Goal: Information Seeking & Learning: Learn about a topic

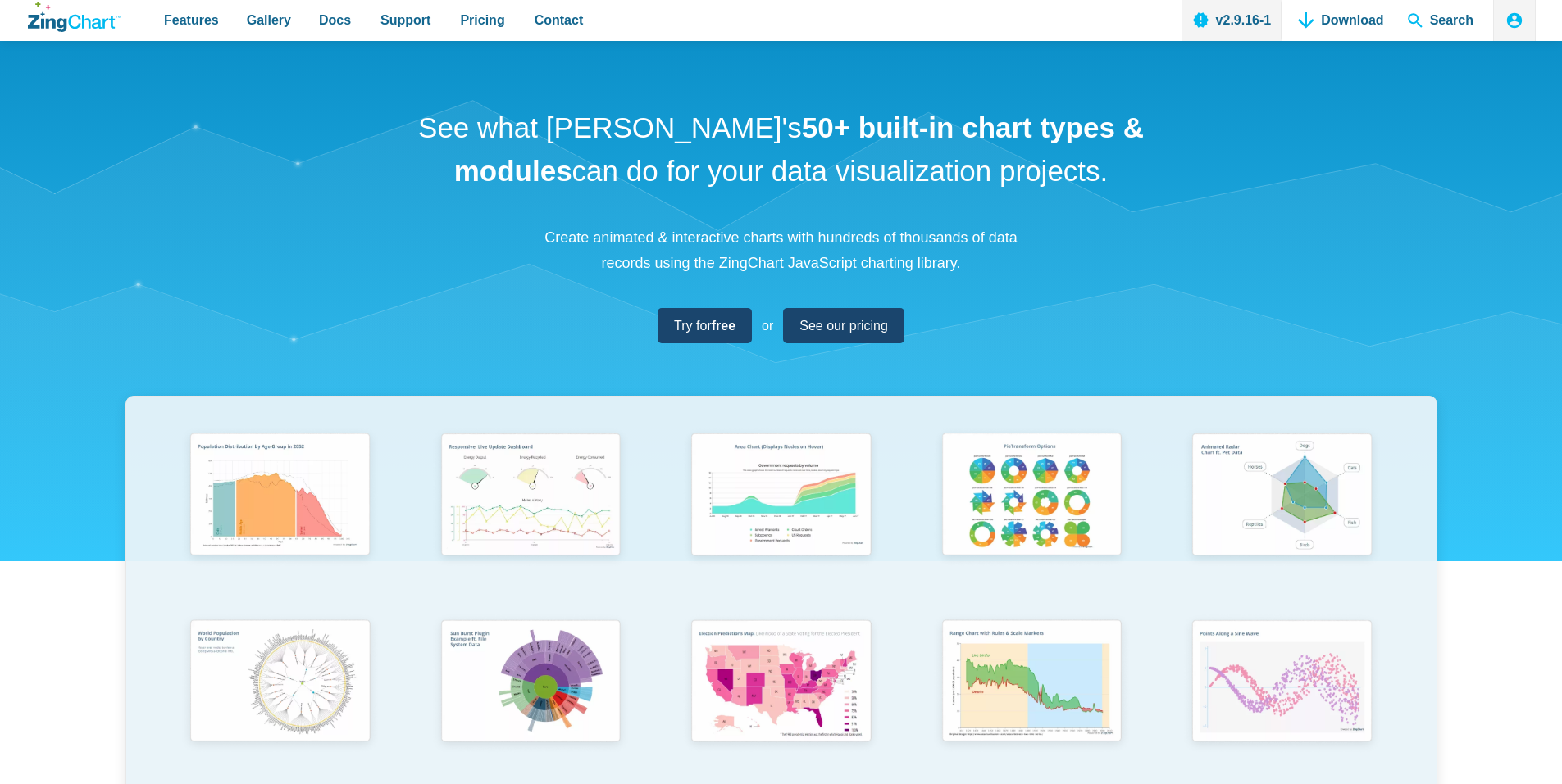
click at [371, 109] on div "See what [PERSON_NAME]'s 50+ built-in chart types & modules can do for your dat…" at bounding box center [781, 542] width 1562 height 1002
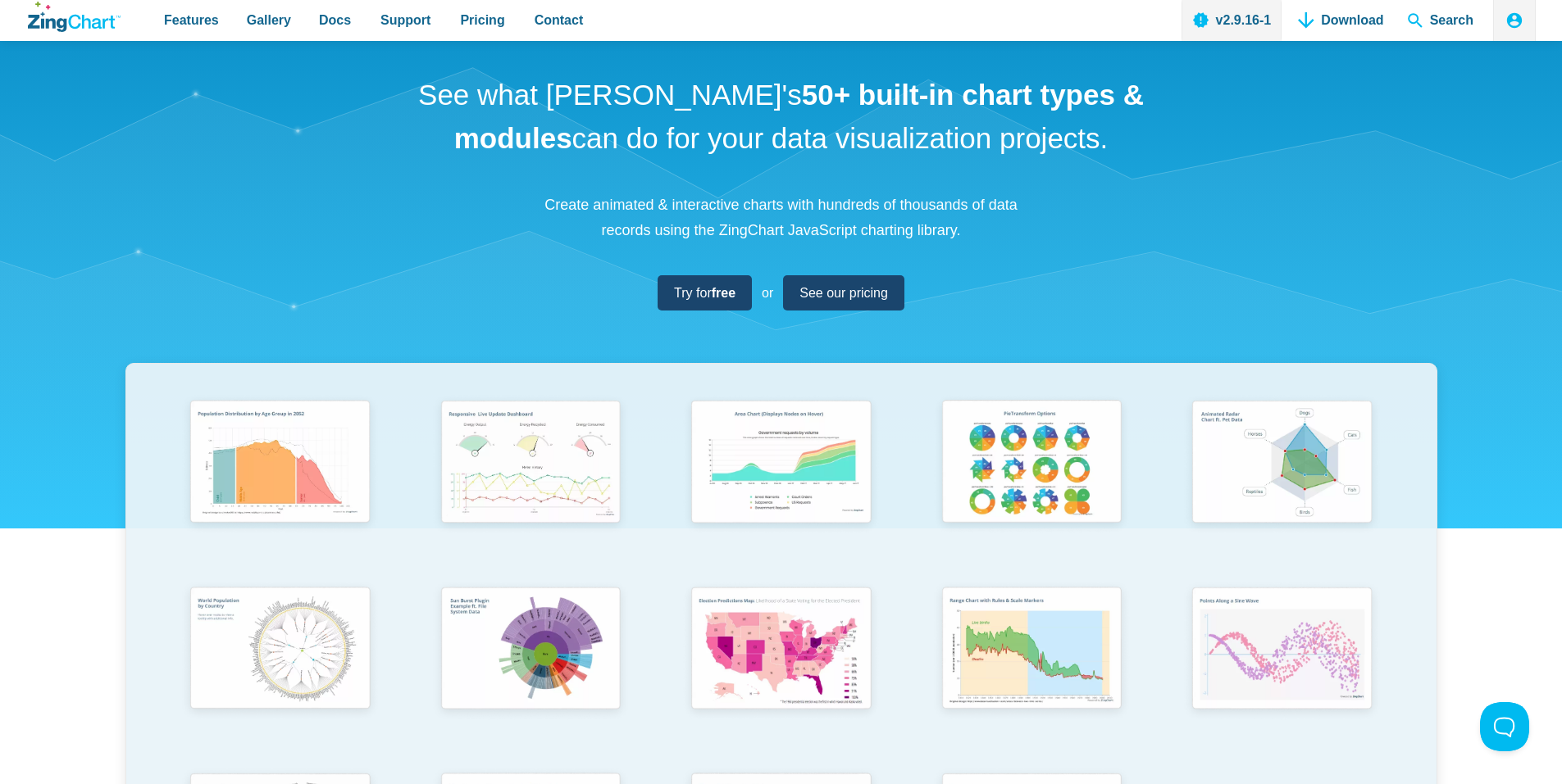
drag, startPoint x: 148, startPoint y: 129, endPoint x: 116, endPoint y: 164, distance: 47.4
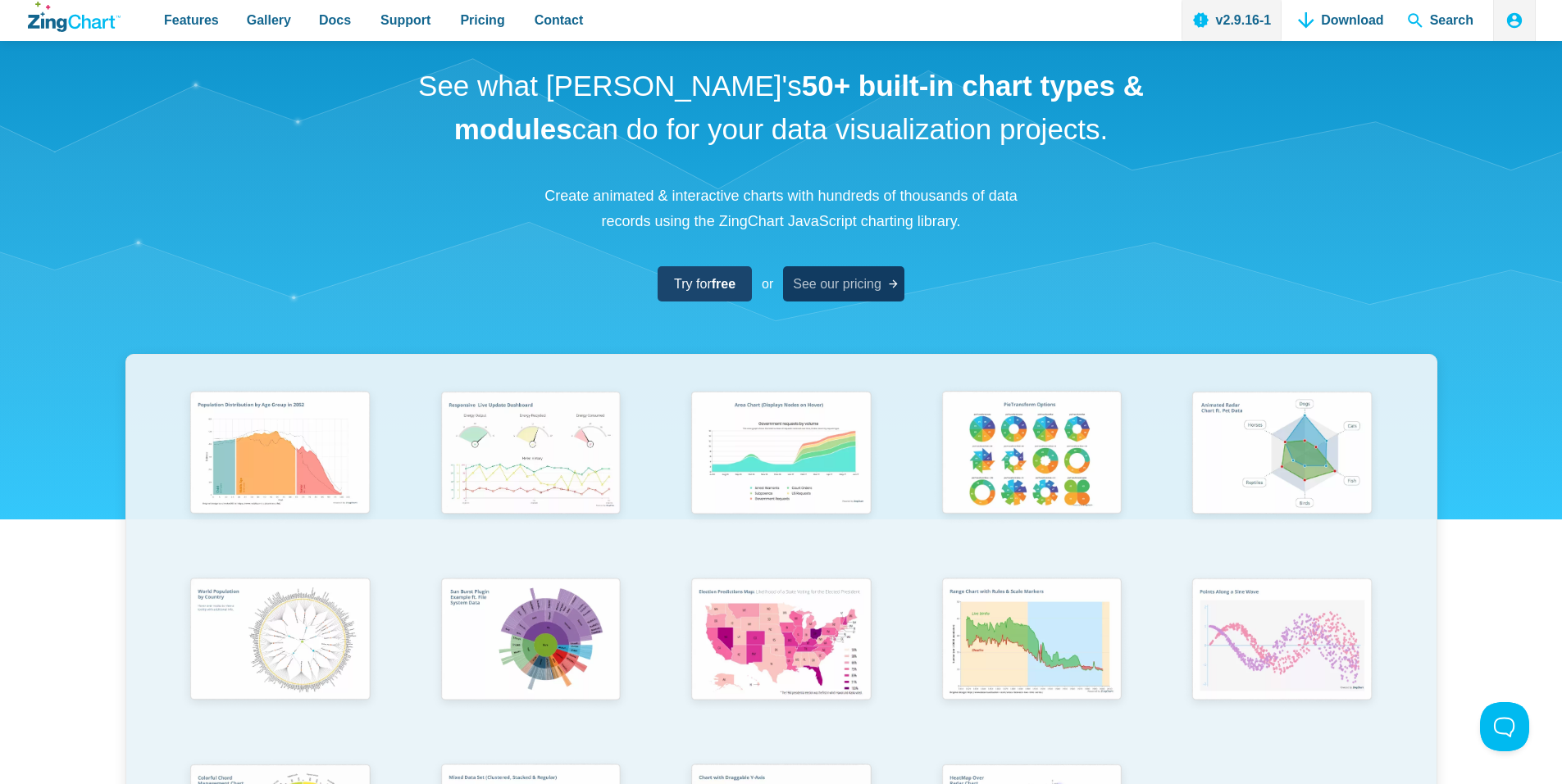
click at [852, 291] on span "See our pricing" at bounding box center [837, 284] width 89 height 22
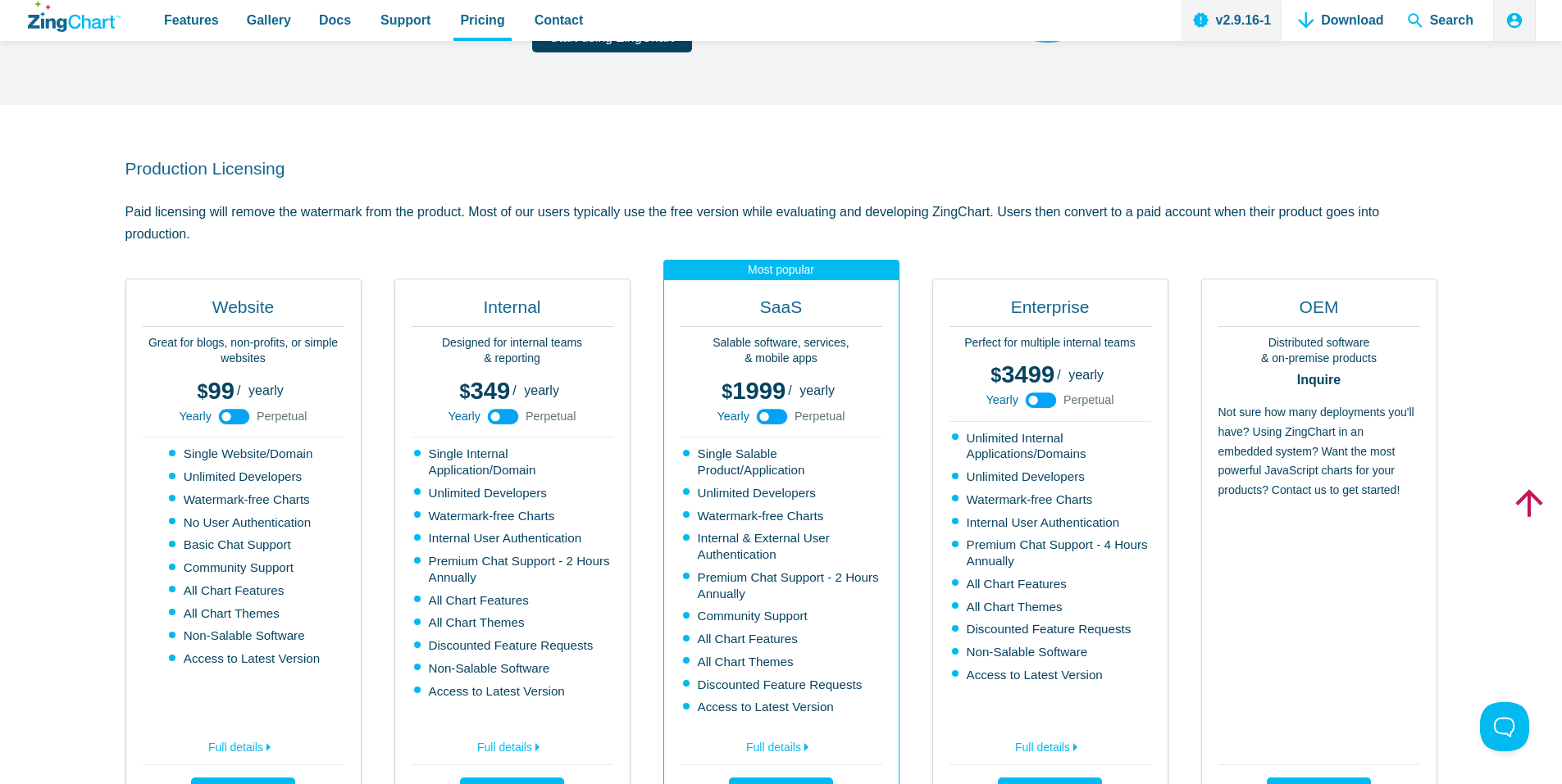
scroll to position [300, 0]
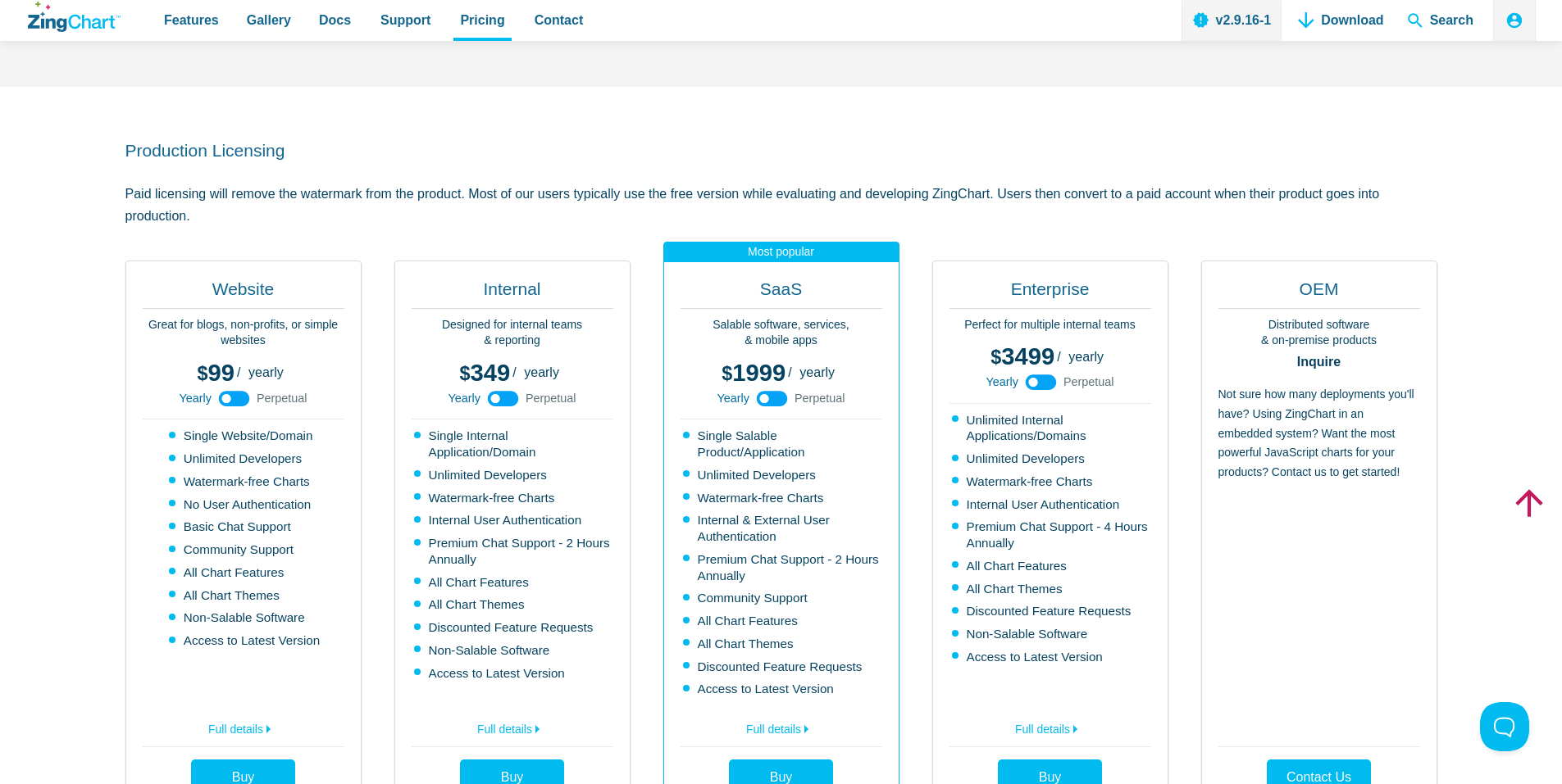
drag, startPoint x: 43, startPoint y: 280, endPoint x: 52, endPoint y: 319, distance: 40.0
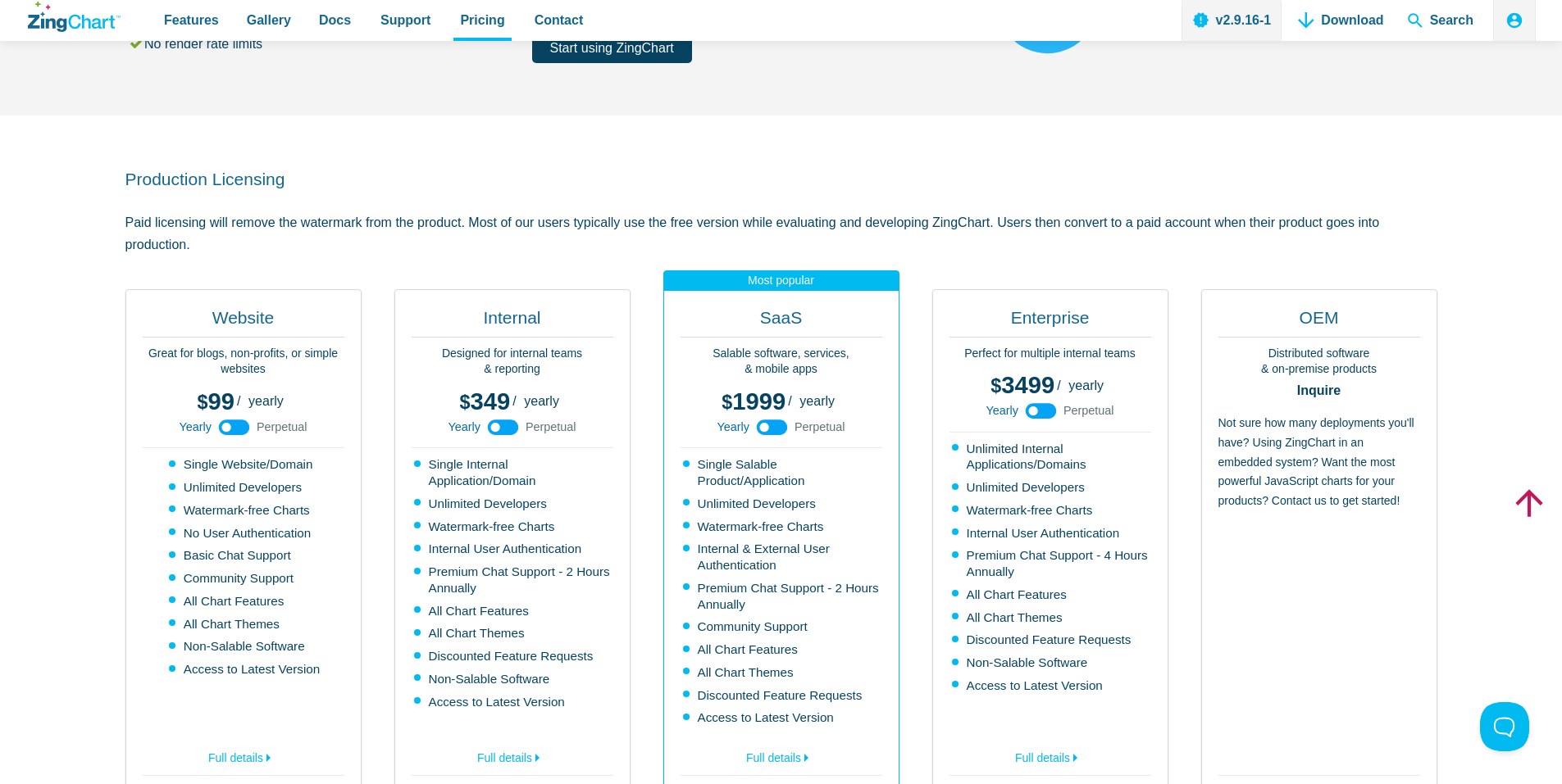
scroll to position [0, 0]
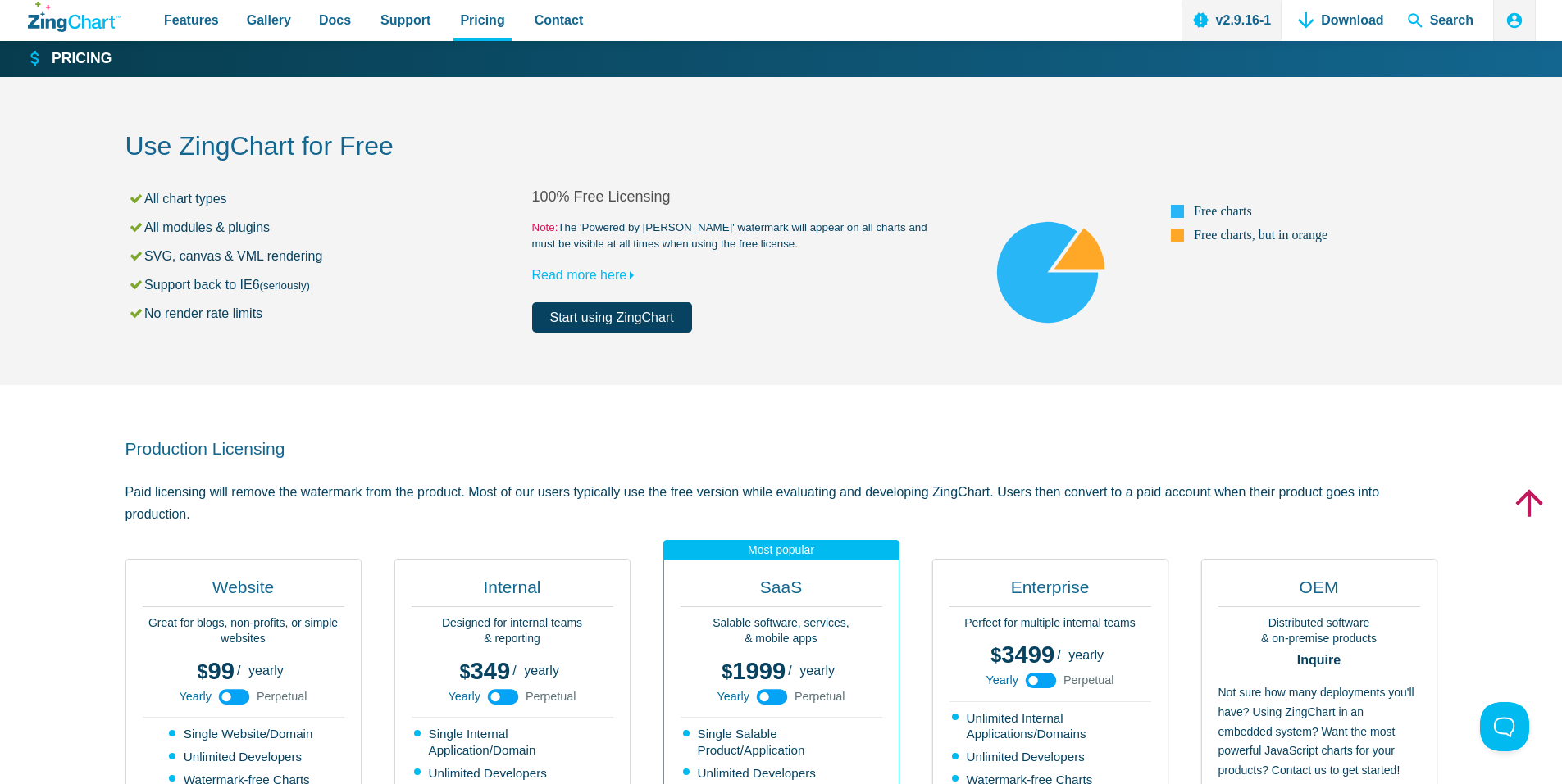
drag, startPoint x: 69, startPoint y: 323, endPoint x: 56, endPoint y: 164, distance: 159.5
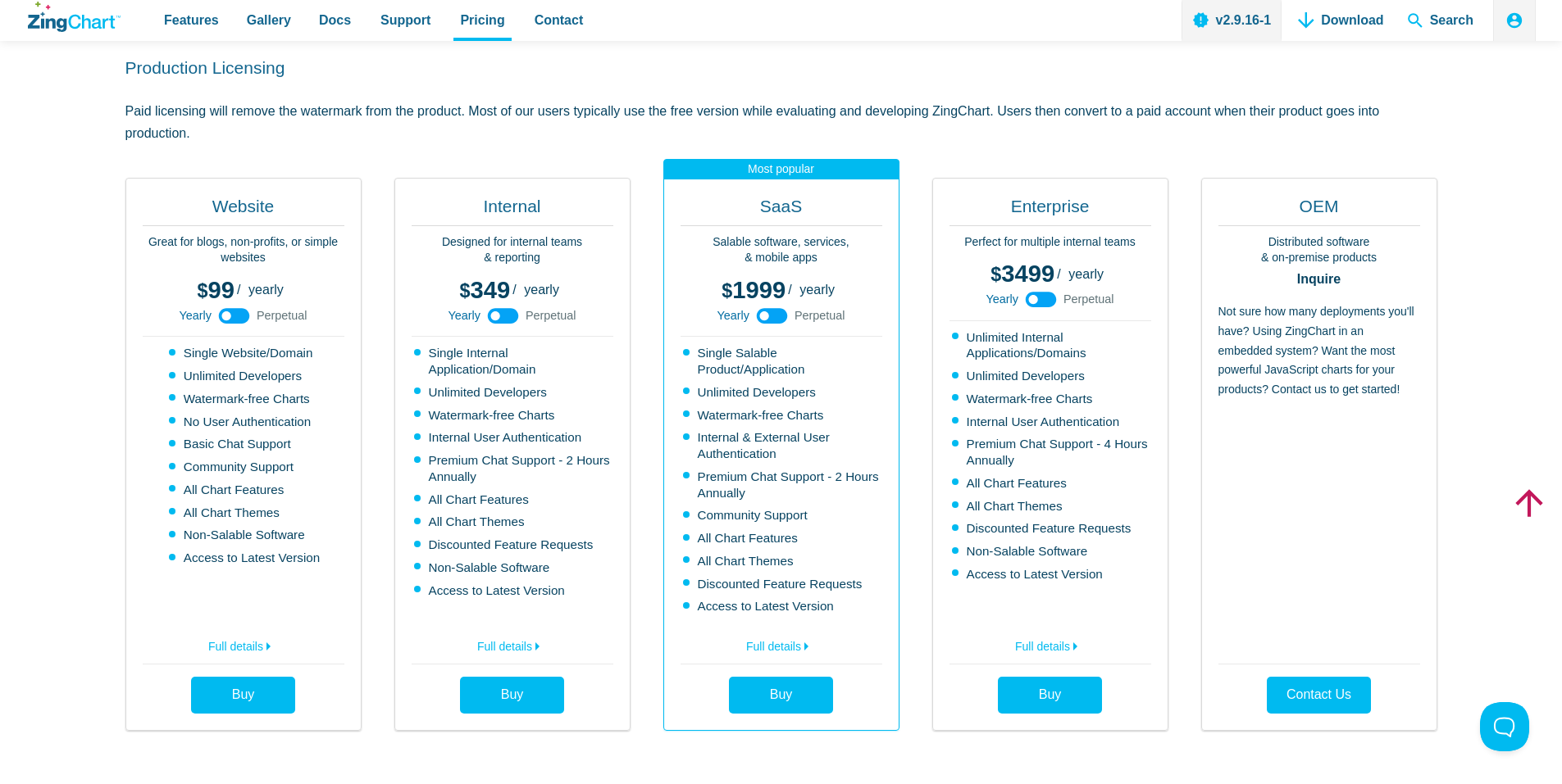
scroll to position [394, 0]
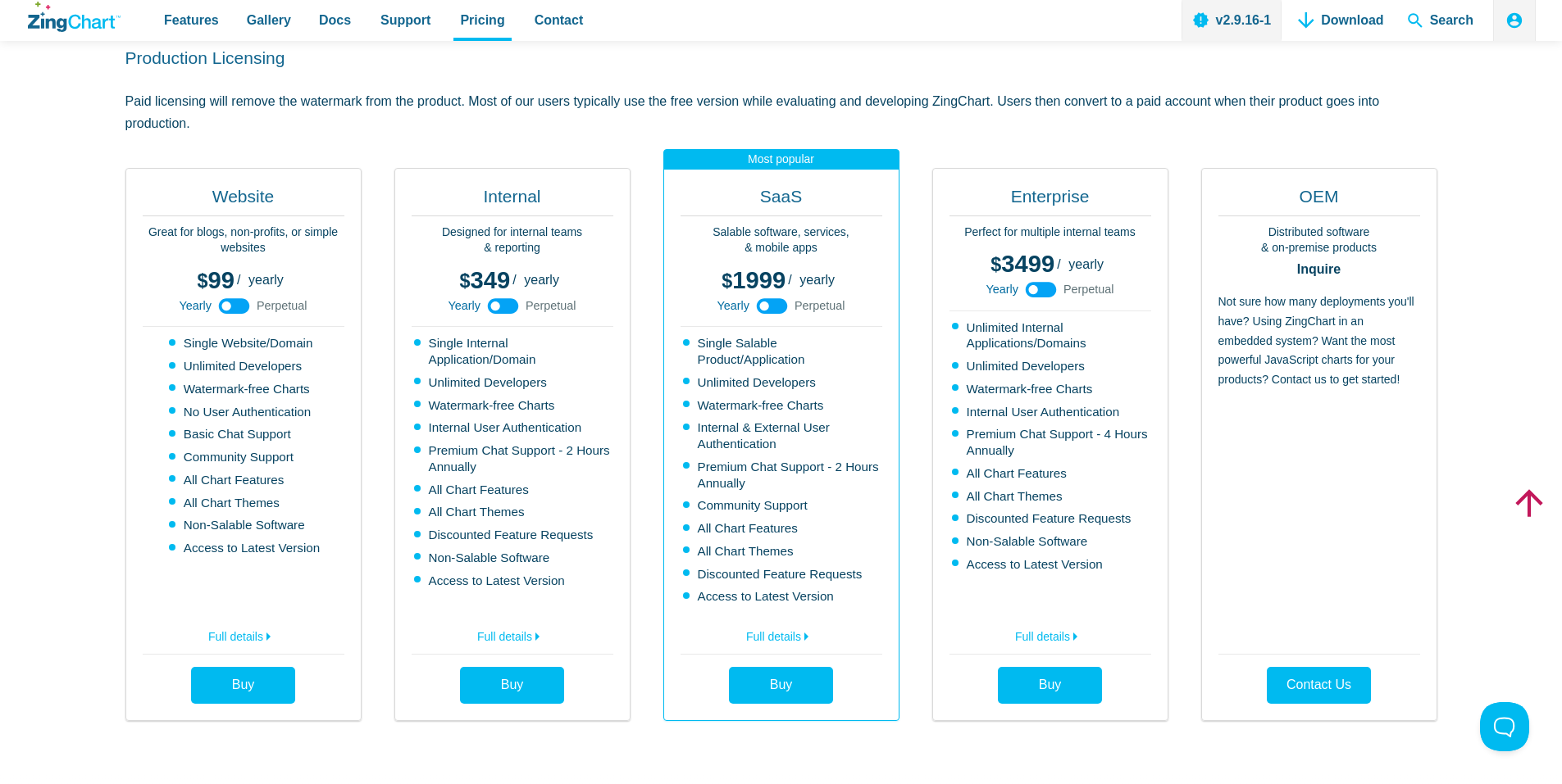
drag, startPoint x: 56, startPoint y: 164, endPoint x: 57, endPoint y: 215, distance: 51.0
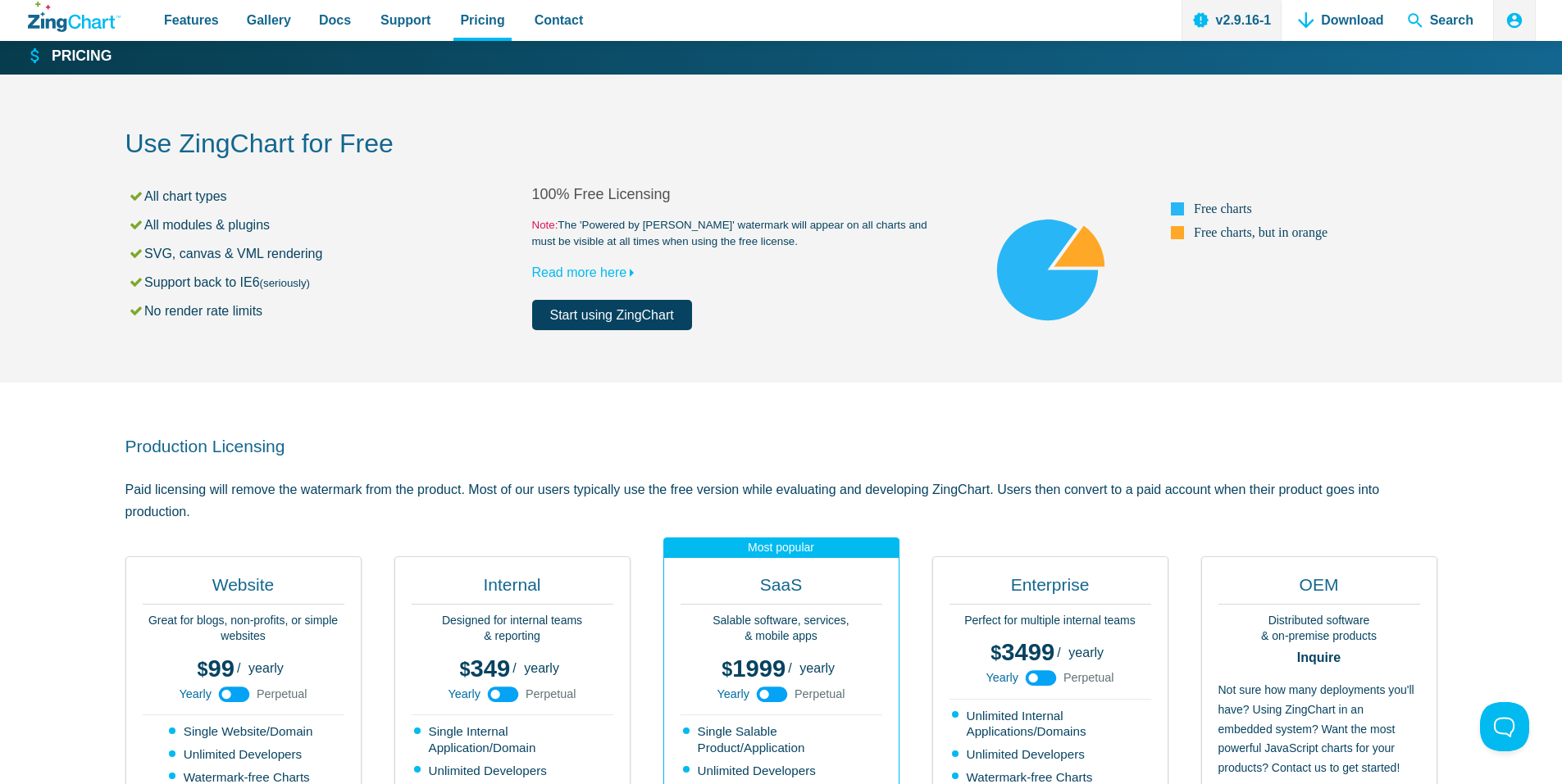
scroll to position [0, 0]
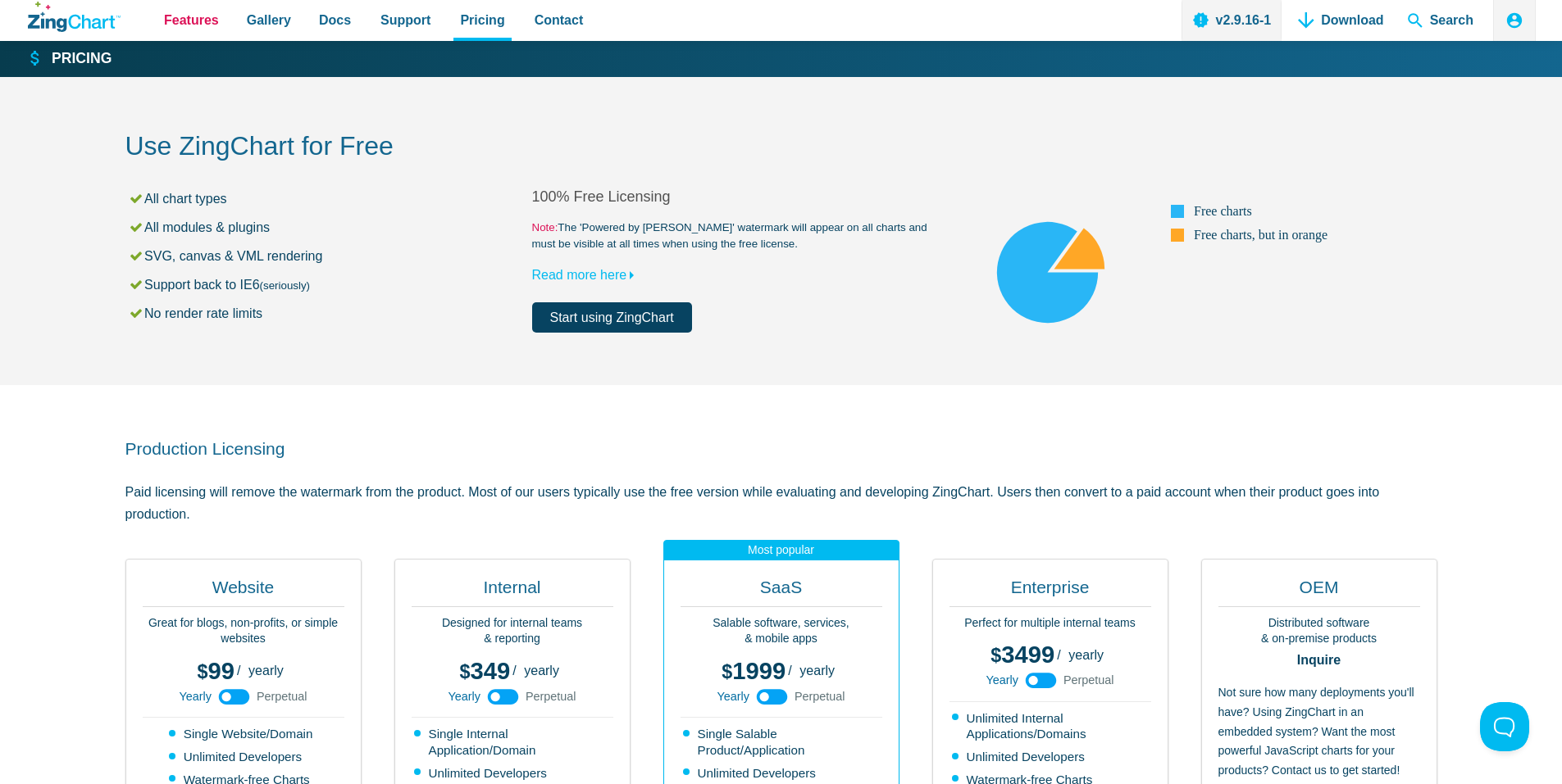
click at [189, 26] on span "Features" at bounding box center [191, 21] width 55 height 22
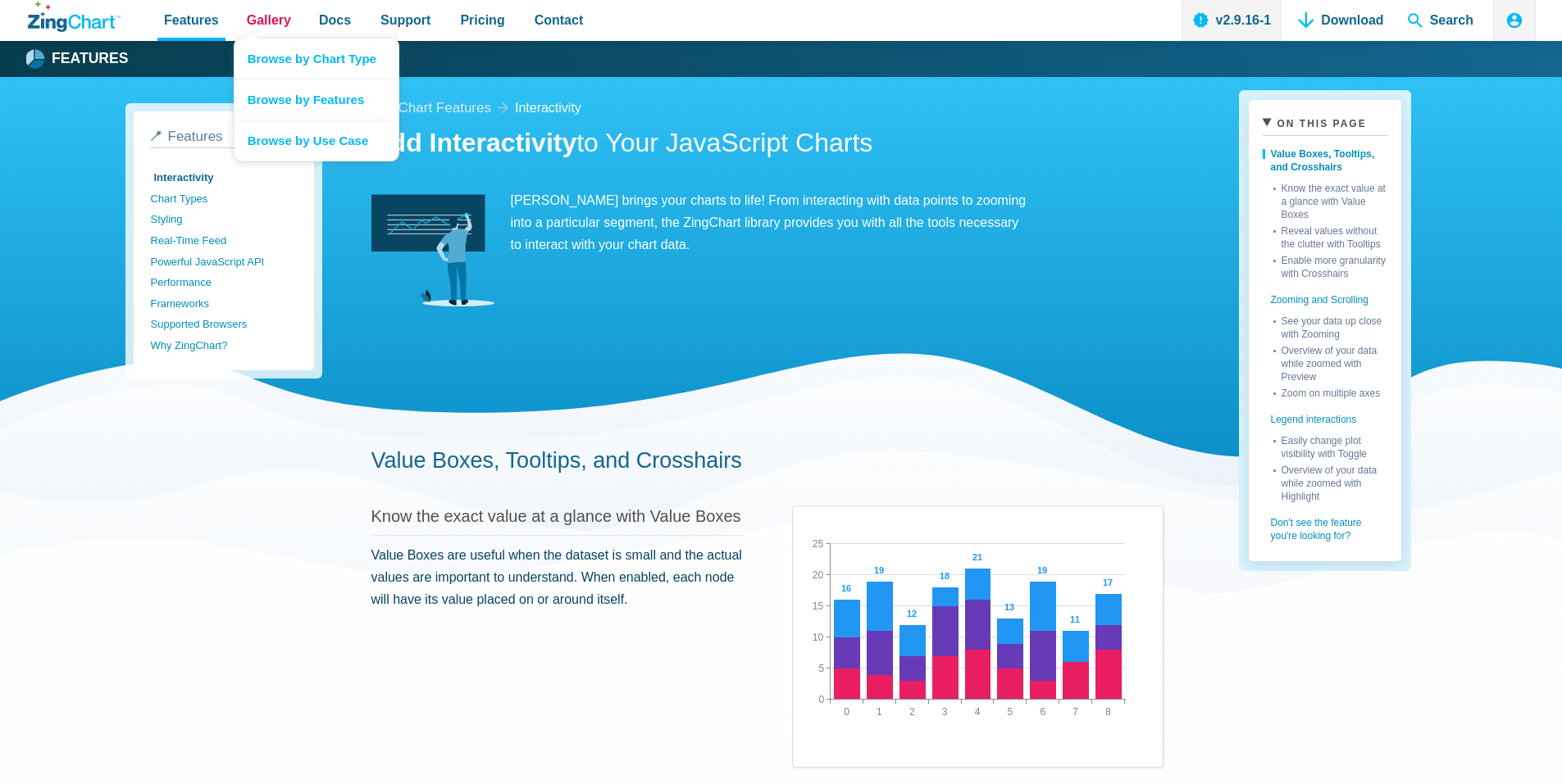
click at [267, 22] on span "Gallery" at bounding box center [269, 21] width 44 height 22
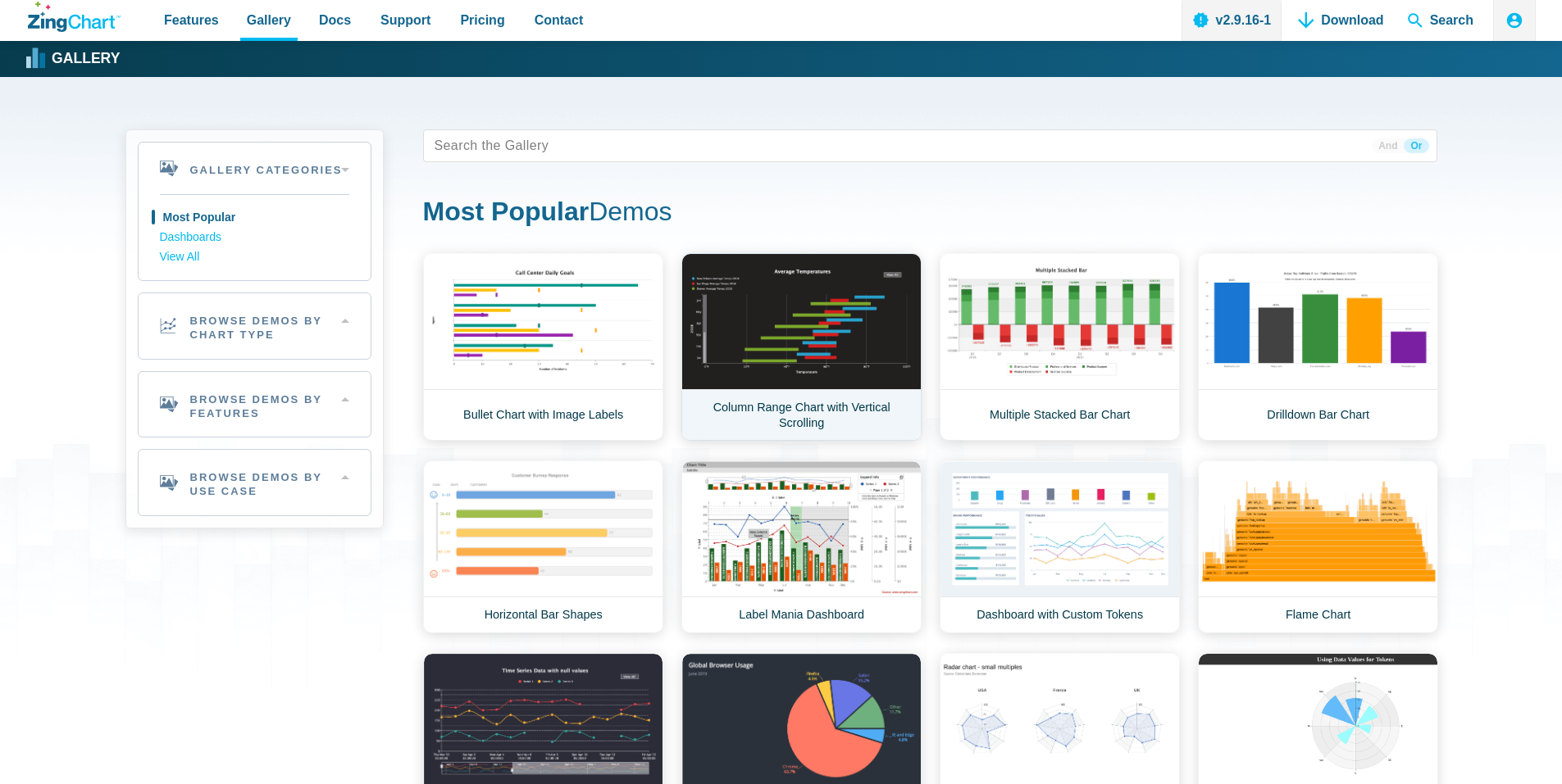
click at [802, 292] on link "Column Range Chart with Vertical Scrolling" at bounding box center [801, 347] width 241 height 188
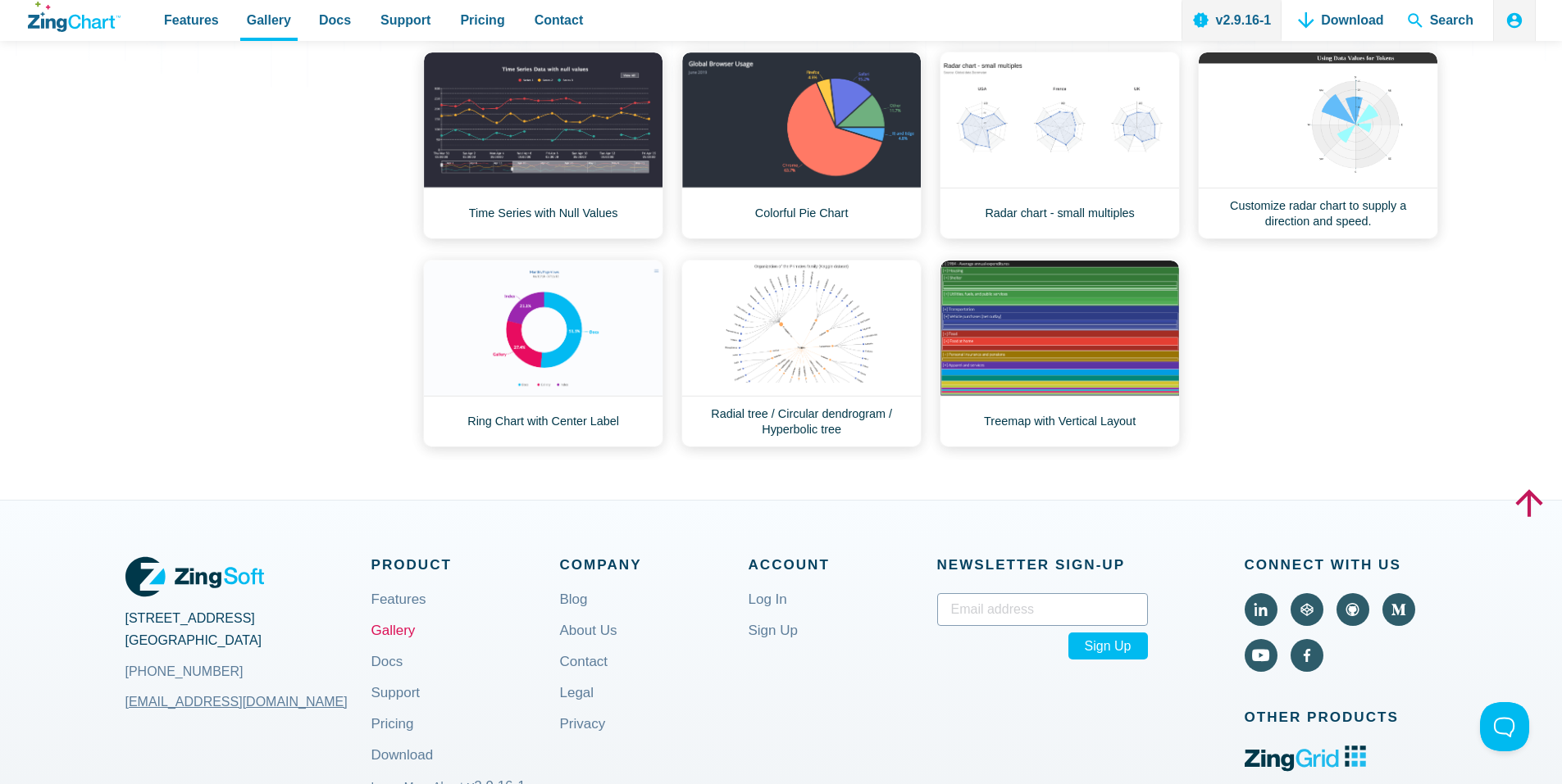
scroll to position [63, 0]
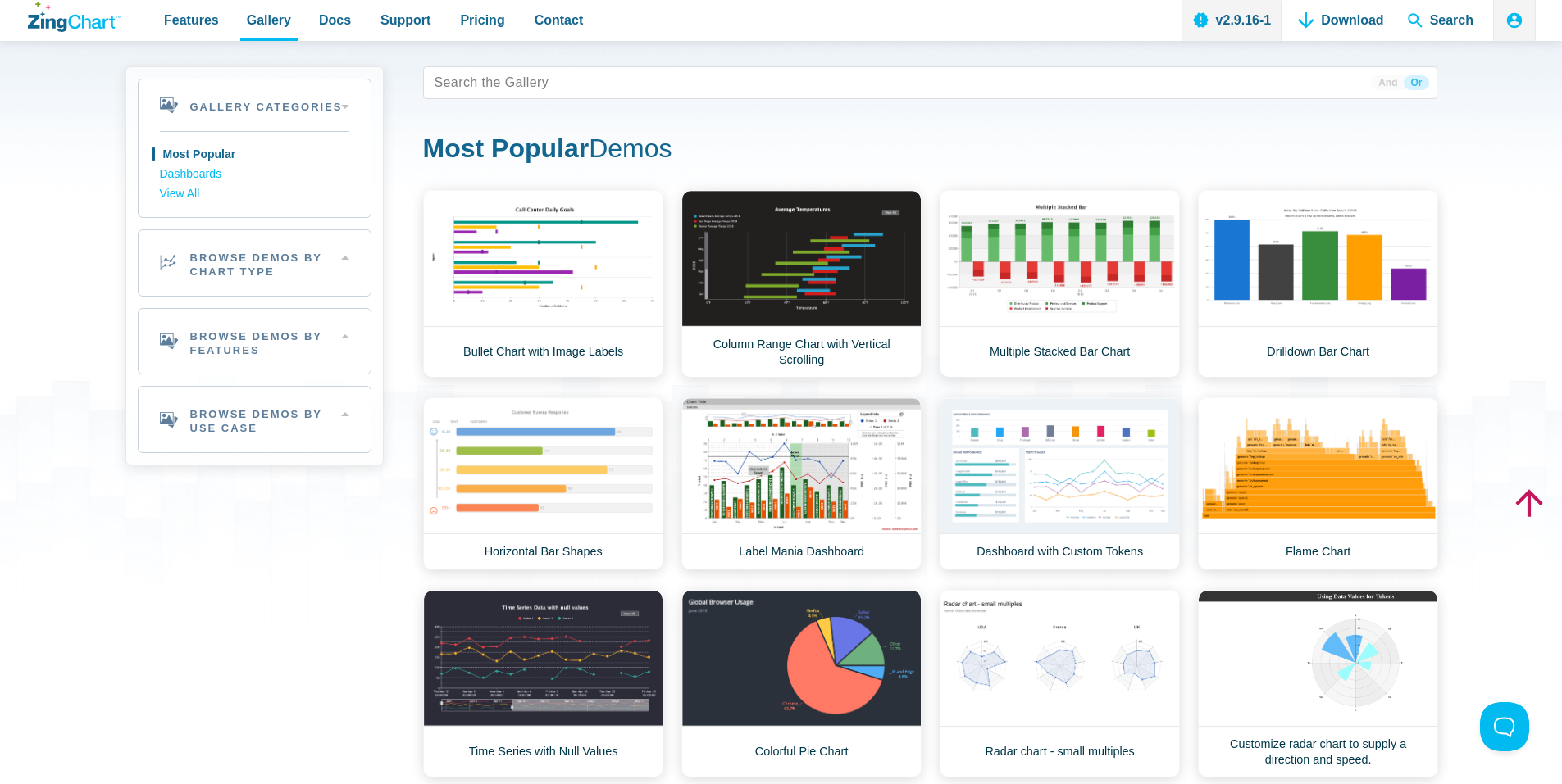
drag, startPoint x: 317, startPoint y: 268, endPoint x: 324, endPoint y: 101, distance: 167.1
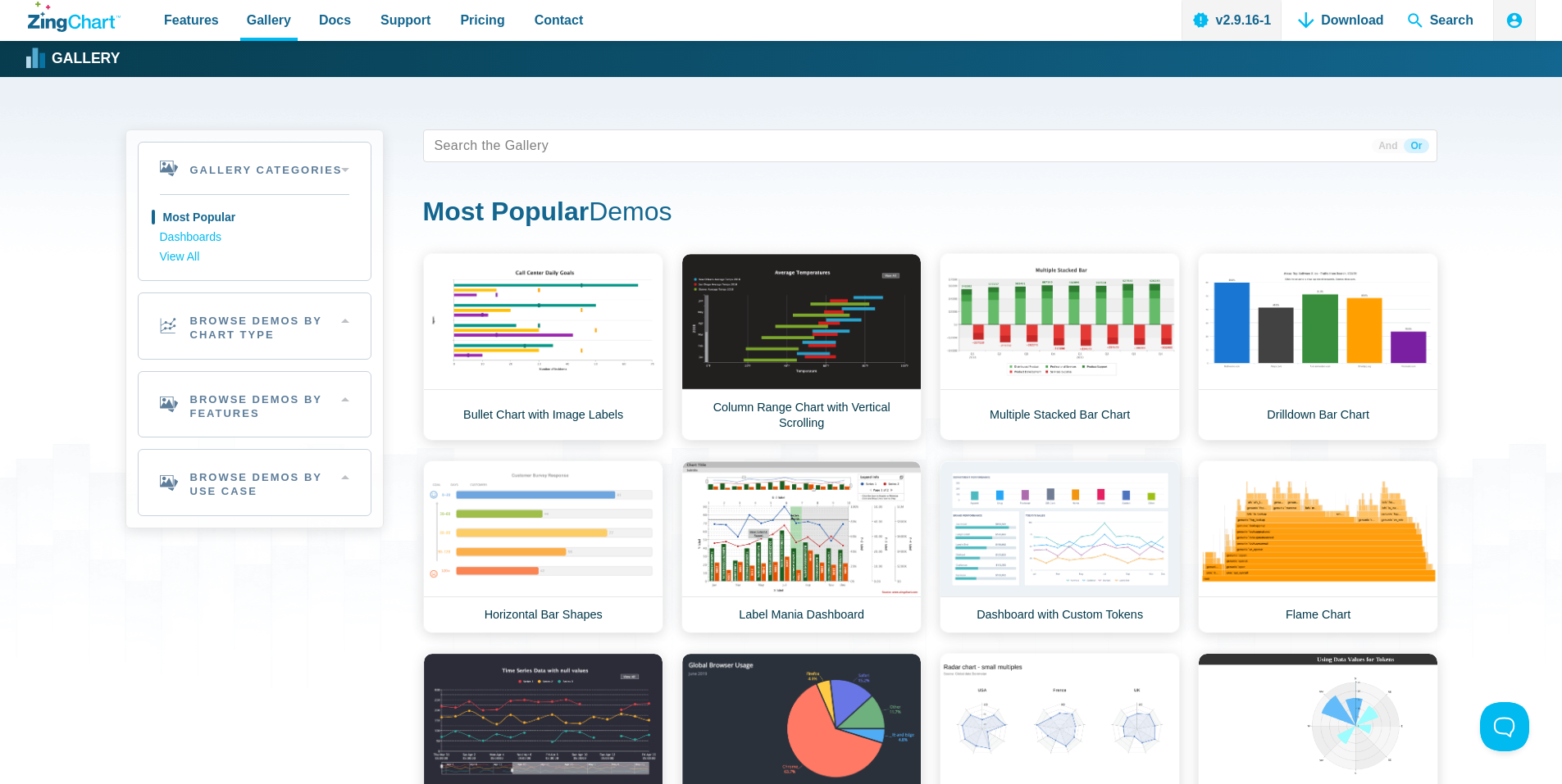
click at [560, 455] on div "Area Demos Area Line Chart Financial Widget Dashboard Area Chart Art Chrome Err…" at bounding box center [930, 651] width 1015 height 796
click at [566, 477] on link "Horizontal Bar Shapes" at bounding box center [543, 546] width 241 height 173
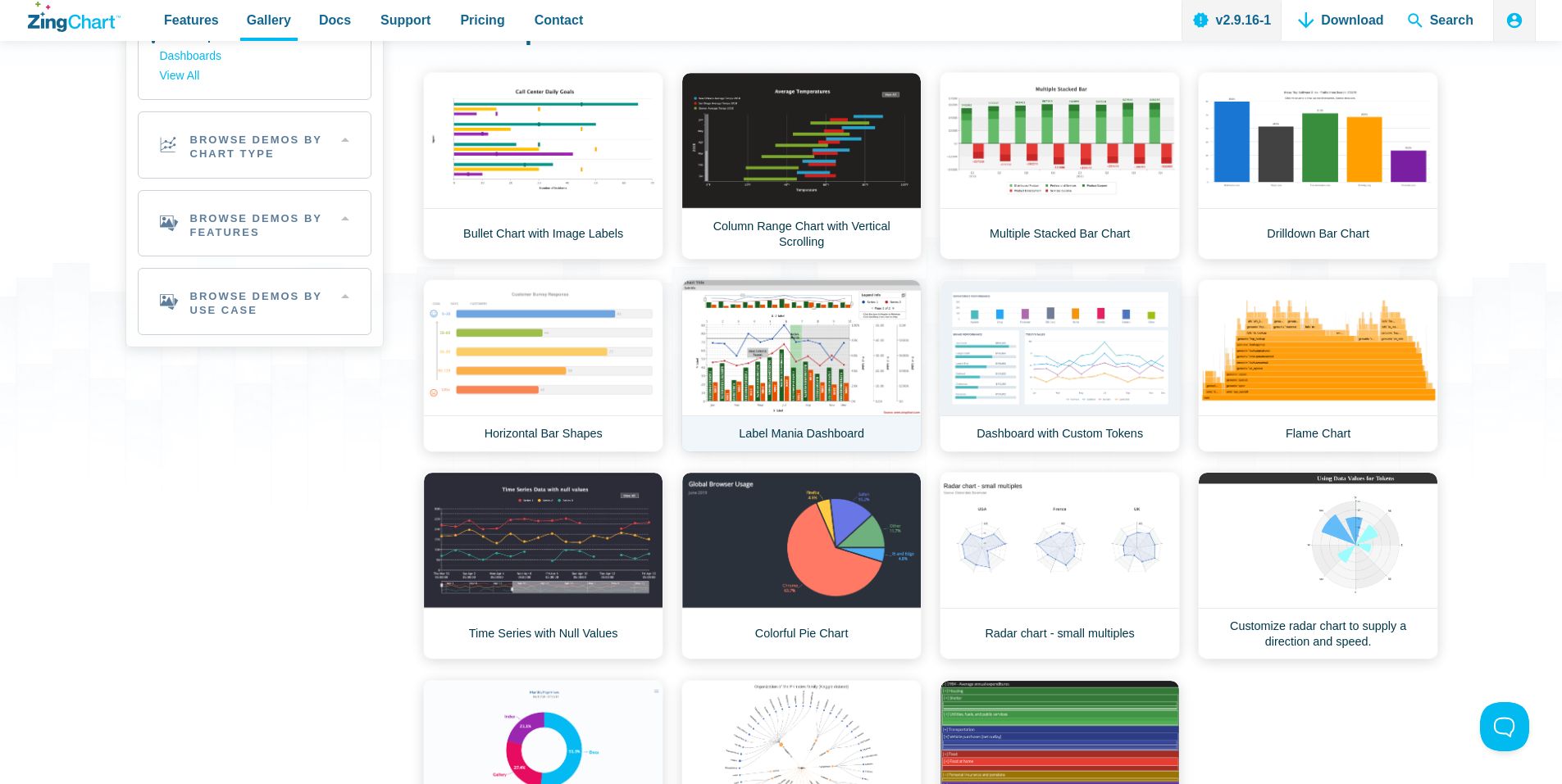
scroll to position [246, 0]
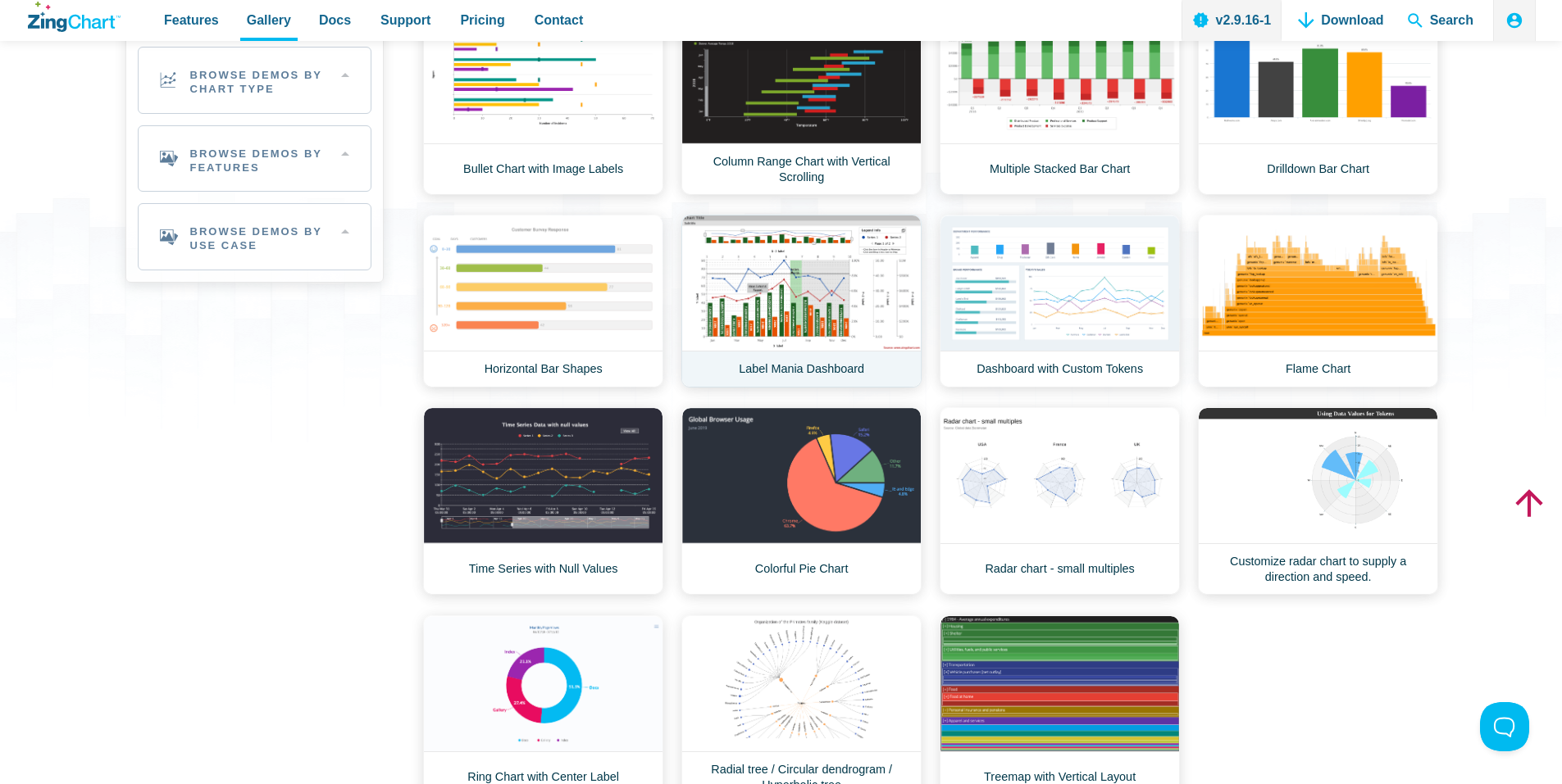
click at [761, 298] on link "Label Mania Dashboard" at bounding box center [801, 301] width 241 height 173
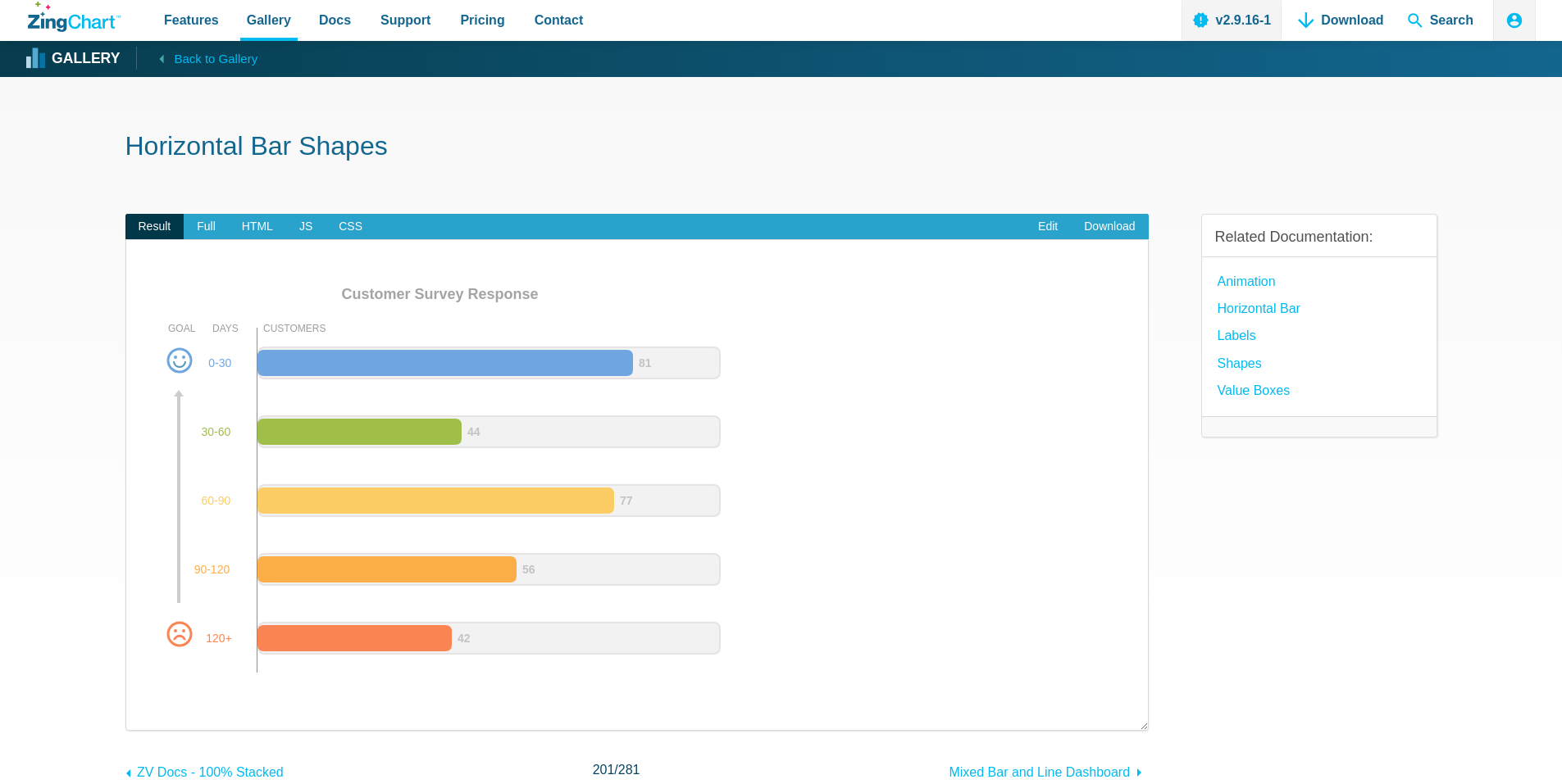
drag, startPoint x: 626, startPoint y: 374, endPoint x: 589, endPoint y: 367, distance: 37.7
click at [142, 690] on area "App Content" at bounding box center [142, 690] width 0 height 0
drag, startPoint x: 589, startPoint y: 367, endPoint x: 510, endPoint y: 354, distance: 80.1
click at [142, 690] on area "App Content" at bounding box center [142, 690] width 0 height 0
click at [244, 223] on span "HTML" at bounding box center [256, 227] width 57 height 26
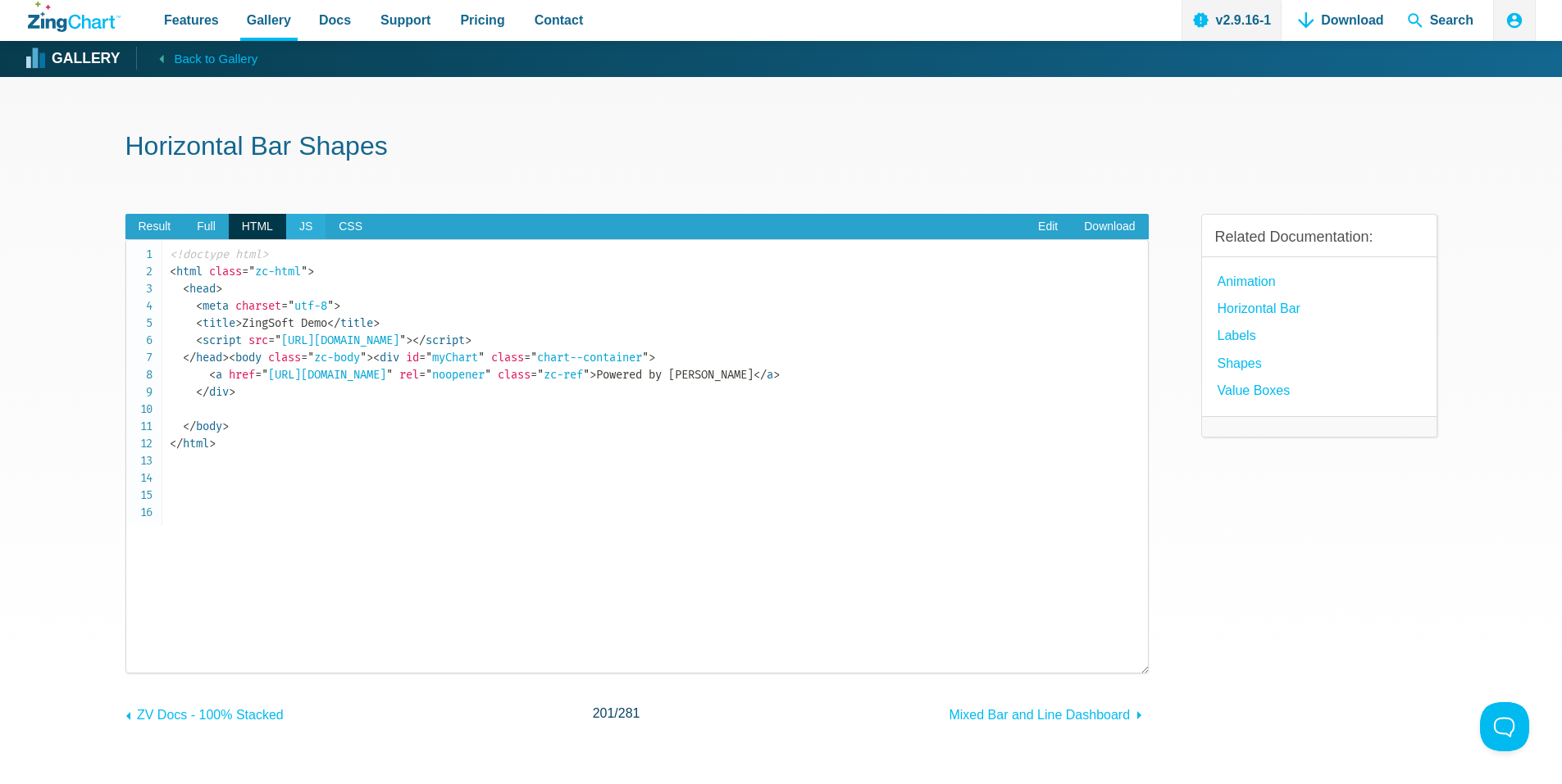
click at [299, 223] on span "JS" at bounding box center [306, 227] width 39 height 26
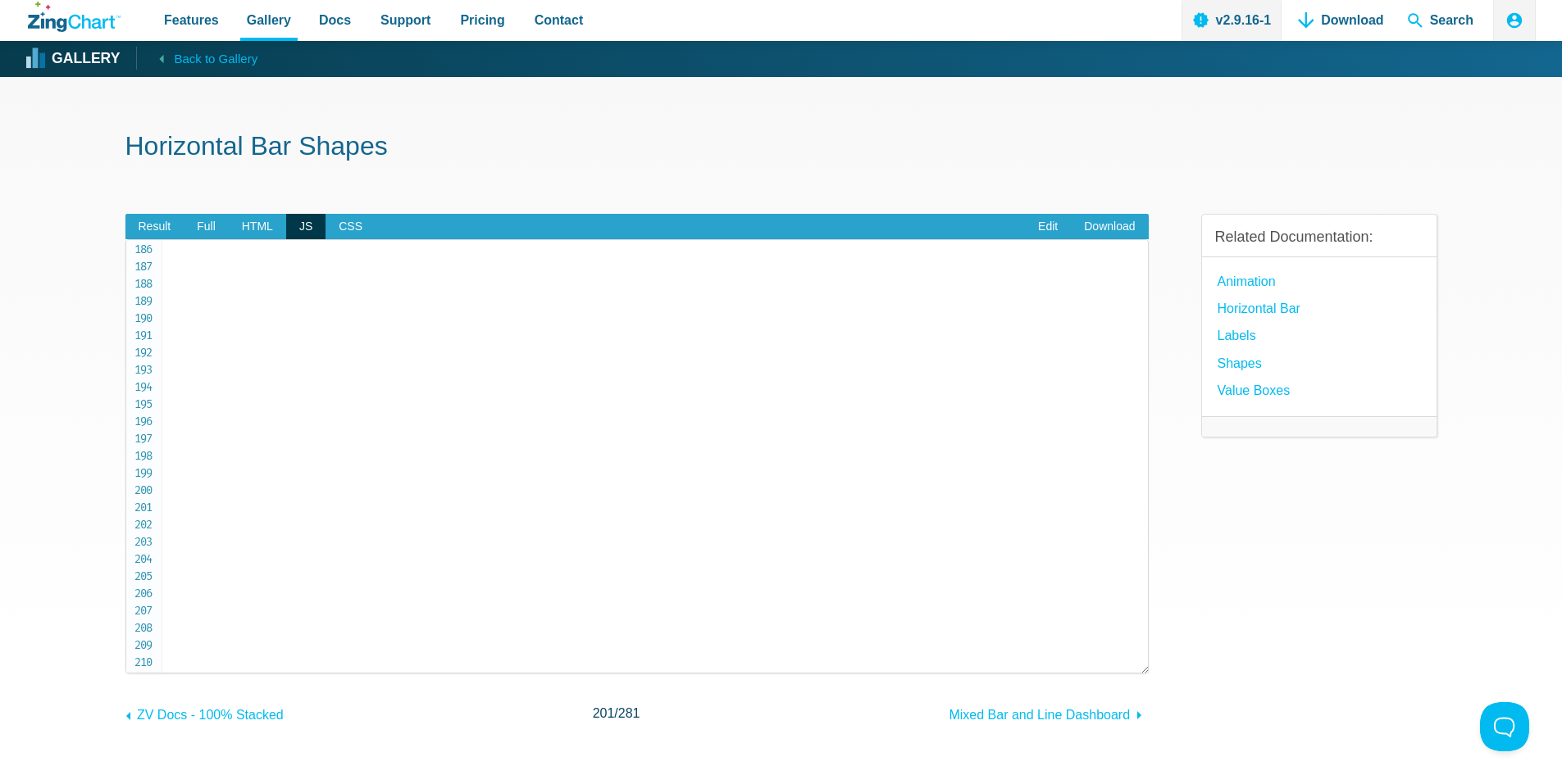
scroll to position [3278, 0]
click at [353, 229] on span "CSS" at bounding box center [350, 227] width 50 height 26
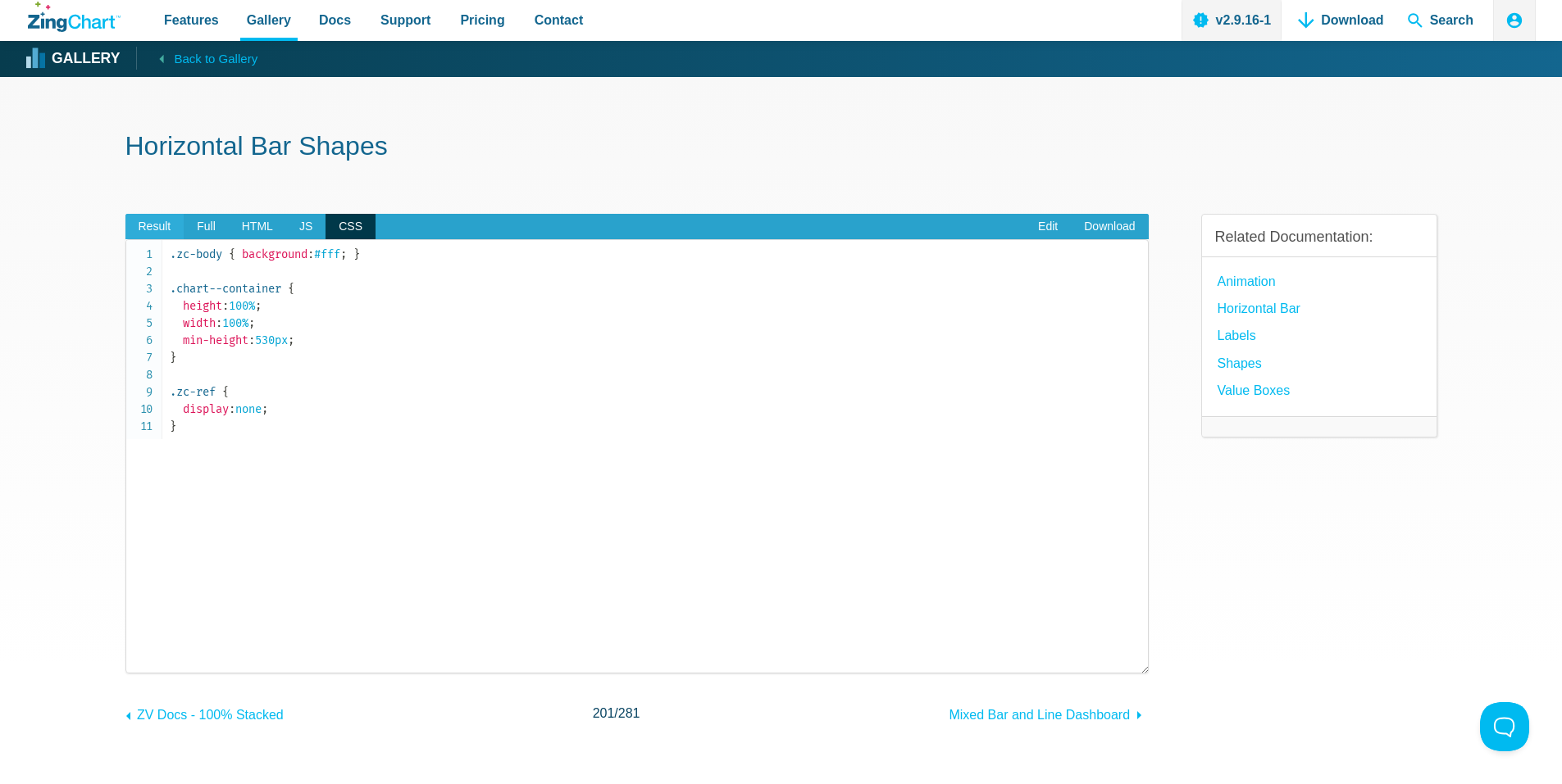
click at [182, 227] on span "Result" at bounding box center [154, 227] width 59 height 26
